Goal: Task Accomplishment & Management: Use online tool/utility

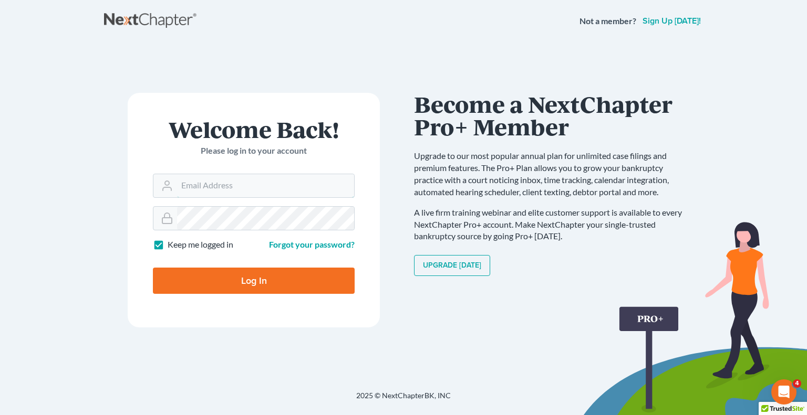
type input "[EMAIL_ADDRESS][DOMAIN_NAME]"
type input "Thinking..."
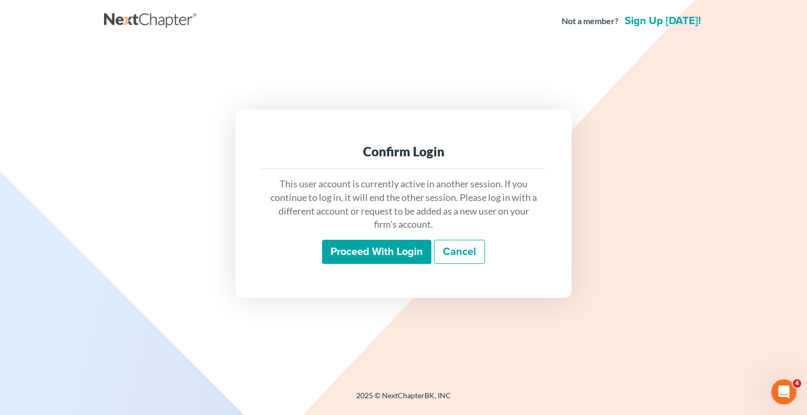
click at [361, 249] on input "Proceed with login" at bounding box center [376, 252] width 109 height 24
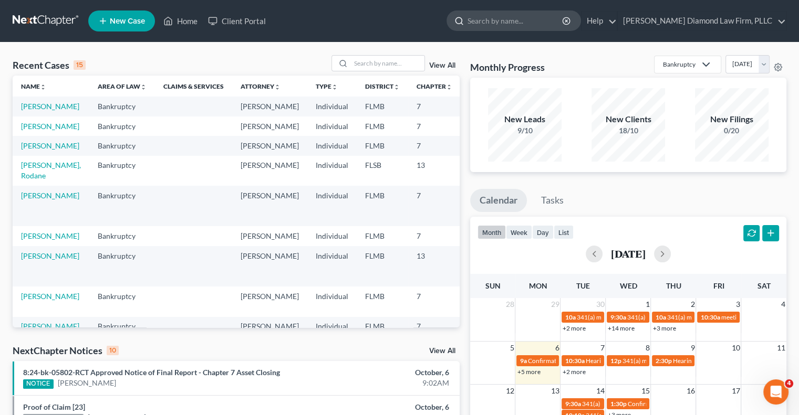
click at [521, 22] on input "search" at bounding box center [515, 20] width 96 height 19
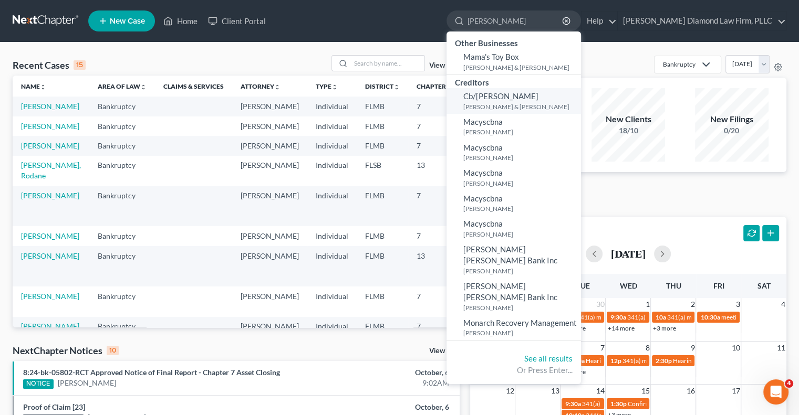
type input "mack"
click at [548, 107] on small "Mack, Drew & Kristen" at bounding box center [520, 106] width 115 height 9
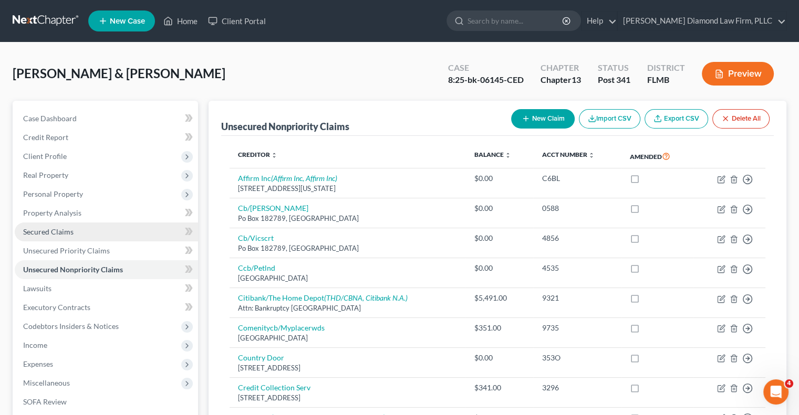
click at [48, 230] on span "Secured Claims" at bounding box center [48, 231] width 50 height 9
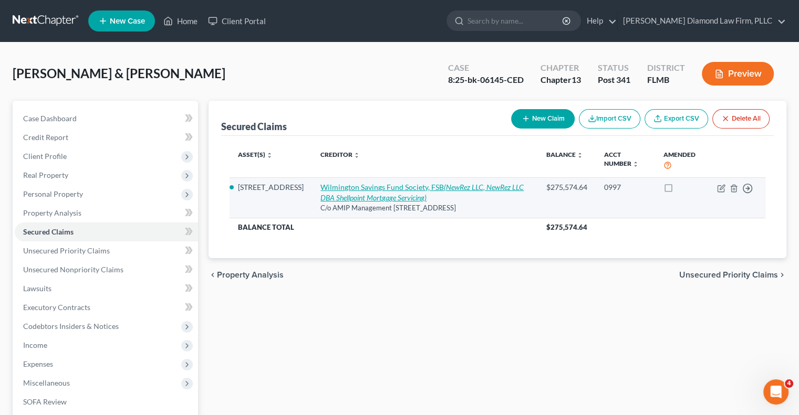
click at [354, 189] on link "Wilmington Savings Fund Society, FSB (NewRez LLC, NewRez LLC DBA Shellpoint Mor…" at bounding box center [421, 192] width 203 height 19
select select "4"
select select "2"
select select "4"
select select "2"
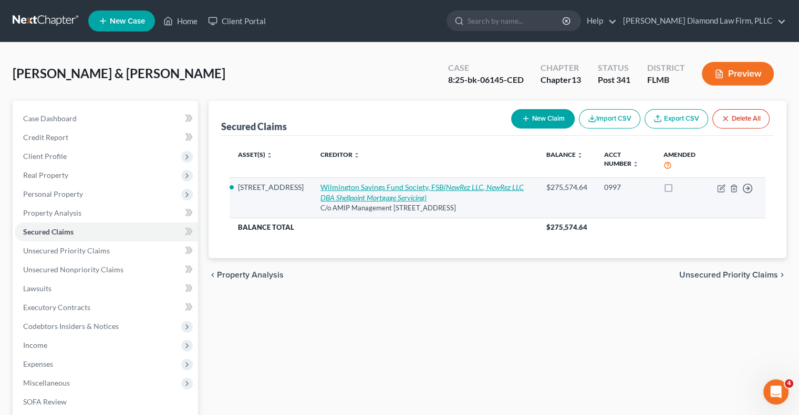
select select "0"
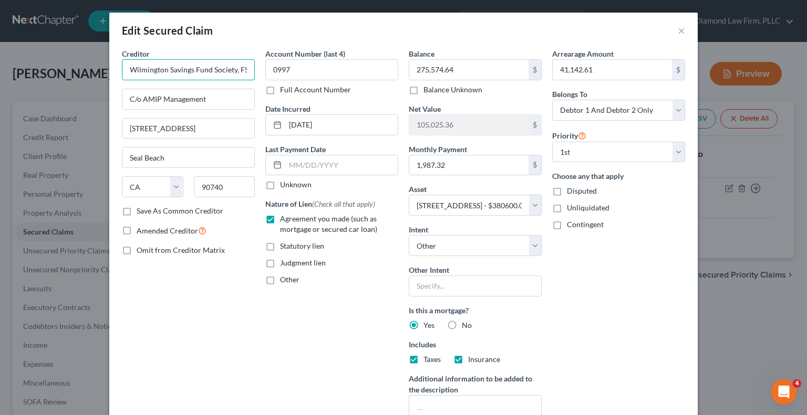
scroll to position [0, 4]
drag, startPoint x: 124, startPoint y: 68, endPoint x: 250, endPoint y: 70, distance: 126.0
click at [250, 70] on input "Wilmington Savings Fund Society, FSB" at bounding box center [188, 69] width 133 height 21
click at [683, 34] on div "Edit Secured Claim ×" at bounding box center [403, 31] width 588 height 36
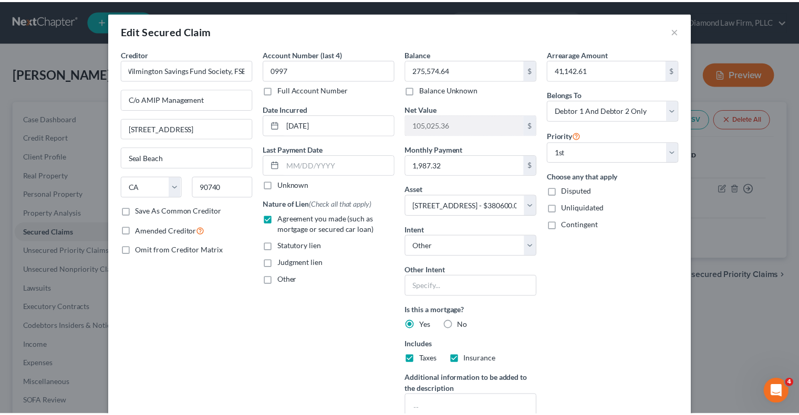
scroll to position [0, 0]
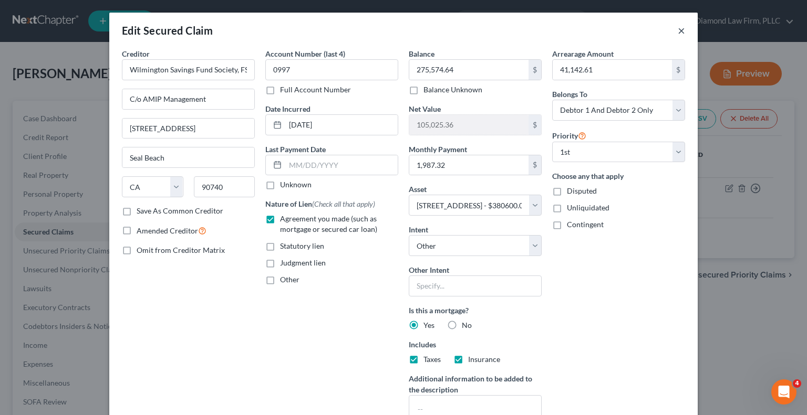
click at [677, 31] on button "×" at bounding box center [680, 30] width 7 height 13
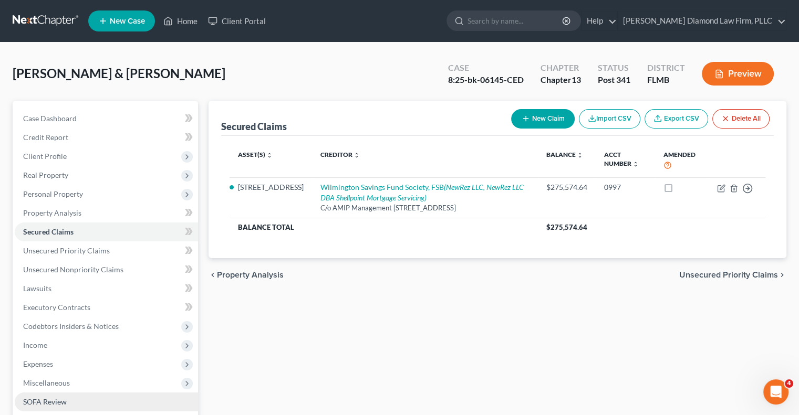
click at [60, 404] on span "SOFA Review" at bounding box center [45, 401] width 44 height 9
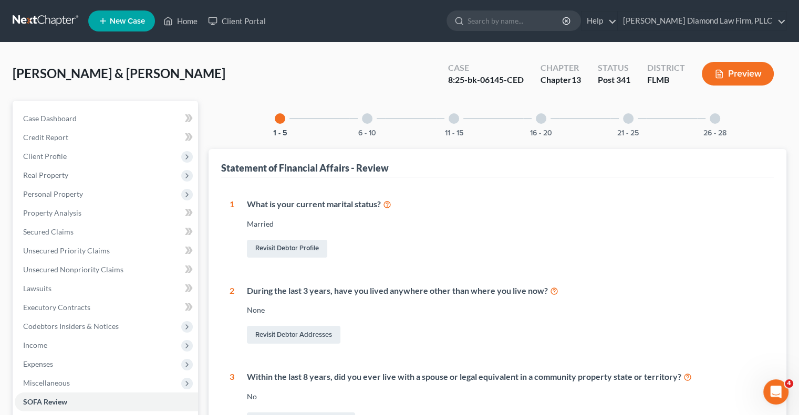
click at [365, 123] on div "6 - 10" at bounding box center [367, 119] width 36 height 36
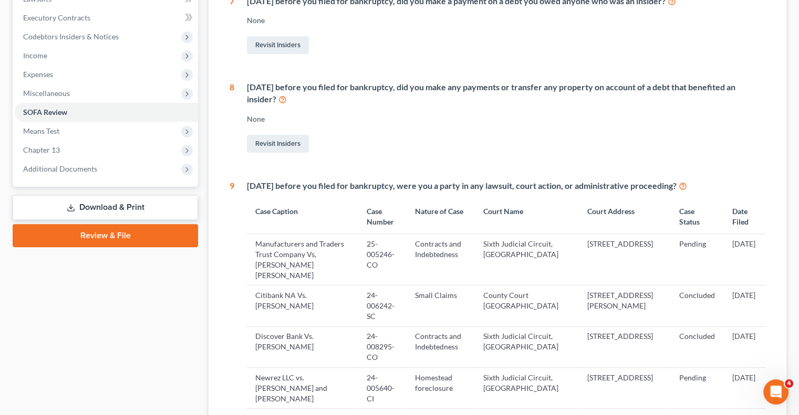
scroll to position [315, 0]
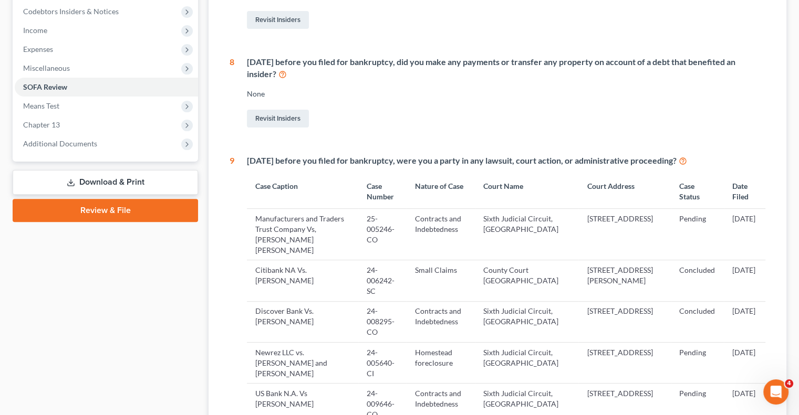
click at [290, 228] on td "Manufacturers and Traders Trust Company Vs, Kristen Renee Mack" at bounding box center [302, 233] width 111 height 51
click at [389, 232] on td "25-005246-CO" at bounding box center [382, 233] width 48 height 51
click at [386, 231] on td "25-005246-CO" at bounding box center [382, 233] width 48 height 51
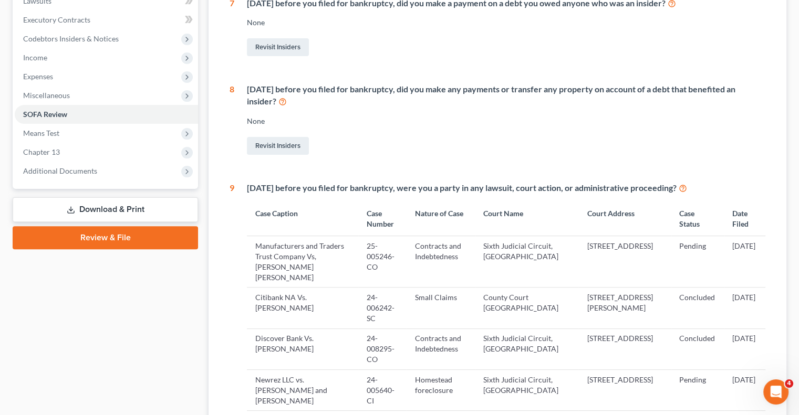
scroll to position [263, 0]
